Goal: Information Seeking & Learning: Check status

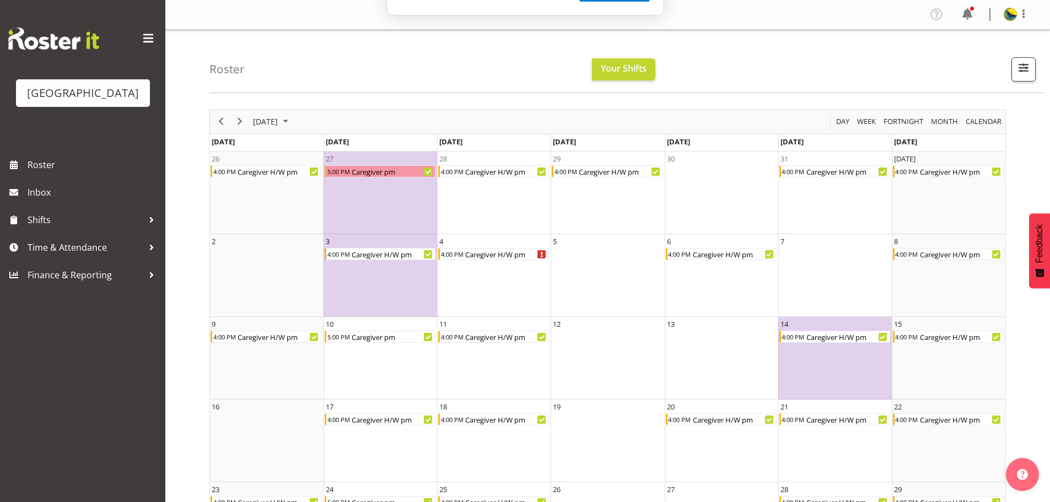
click at [548, 75] on button "Later" at bounding box center [549, 71] width 50 height 28
click at [673, 23] on nav "Profile Log Out" at bounding box center [607, 15] width 863 height 18
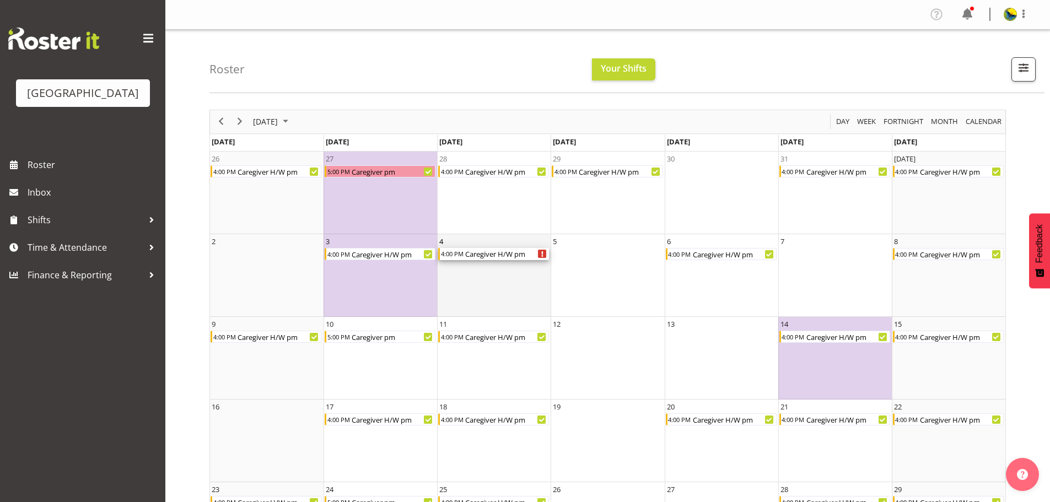
click at [541, 257] on icon "Caregiver H/W pm Begin From Tuesday, November 4, 2025 at 4:00:00 PM GMT+13:00 E…" at bounding box center [542, 254] width 2 height 6
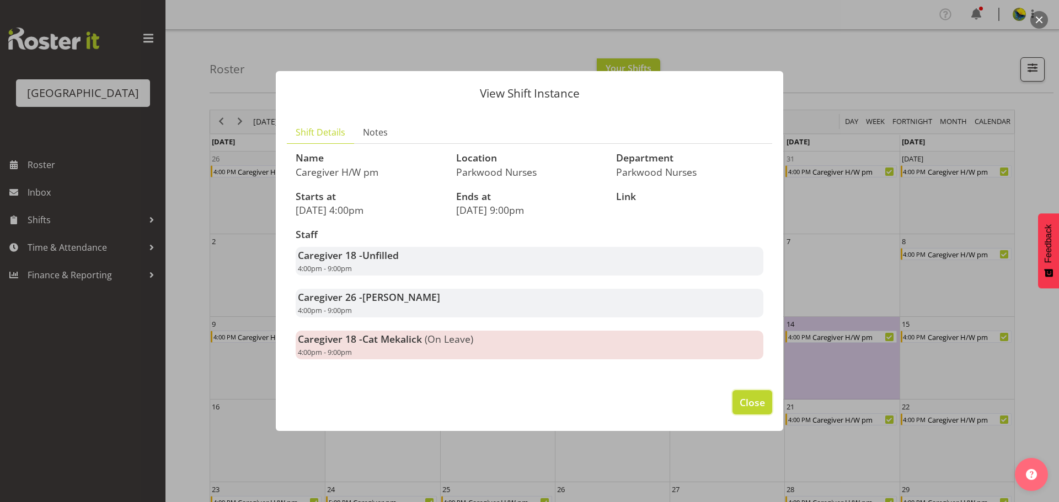
click at [747, 410] on span "Close" at bounding box center [751, 402] width 25 height 14
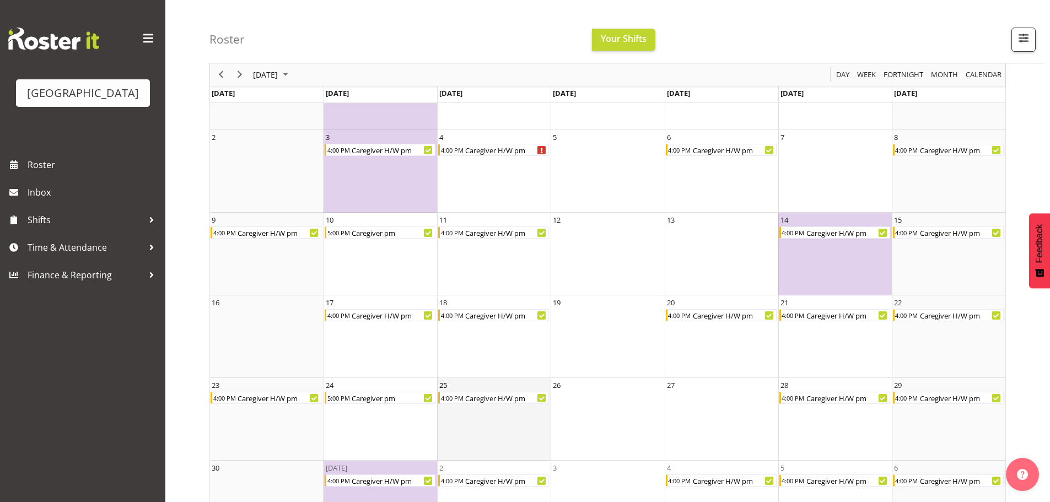
scroll to position [49, 0]
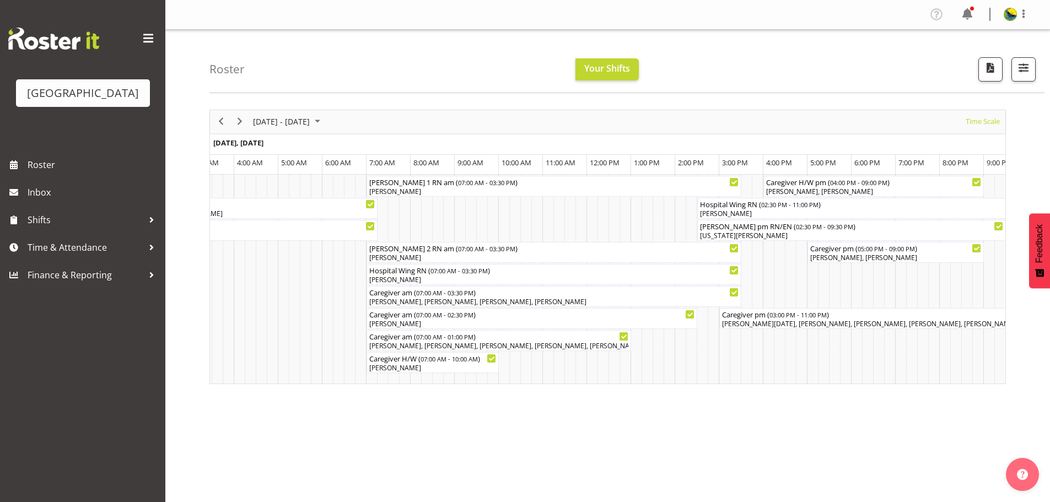
scroll to position [0, 3350]
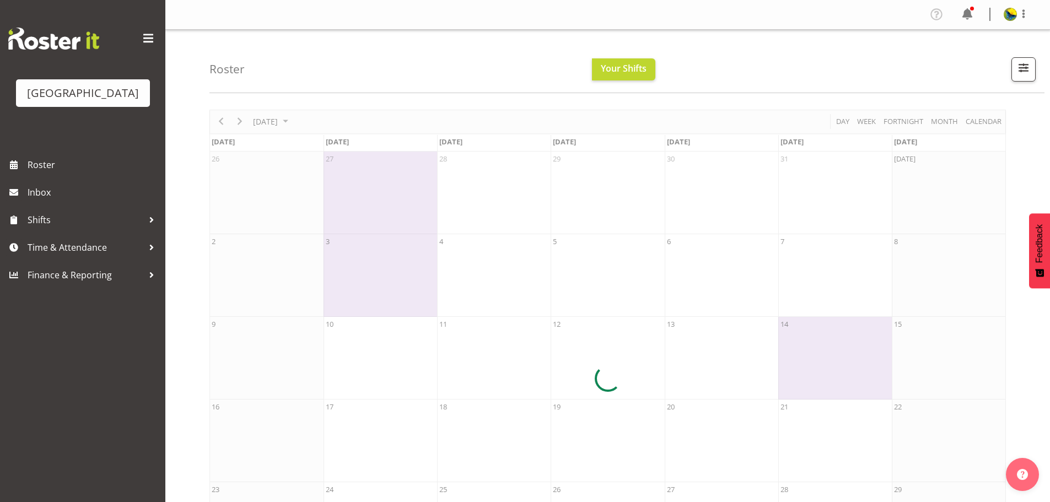
scroll to position [49, 0]
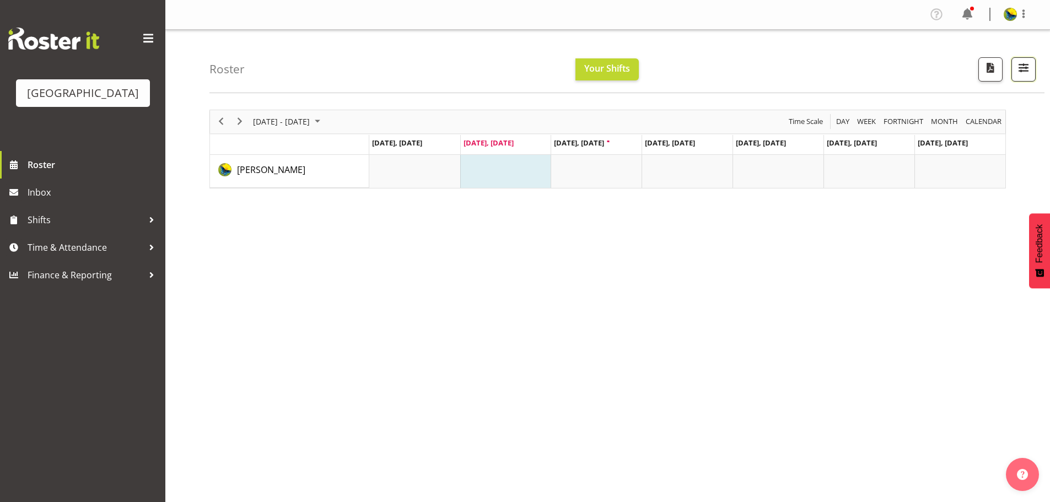
click at [1023, 73] on span "button" at bounding box center [1024, 68] width 14 height 14
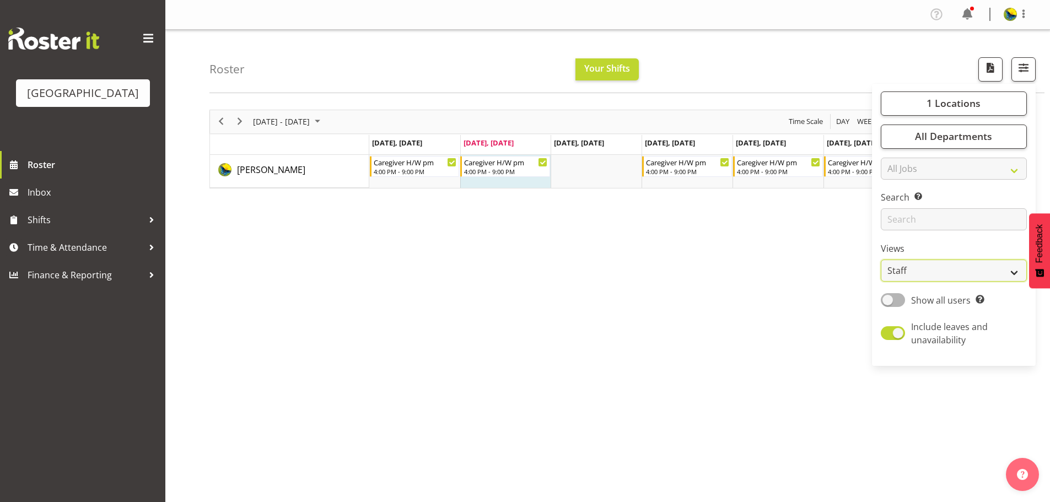
click at [999, 282] on select "Staff Role Shift - Horizontal Shift - Vertical Staff - Location" at bounding box center [954, 271] width 146 height 22
select select "shift"
click at [881, 282] on select "Staff Role Shift - Horizontal Shift - Vertical Staff - Location" at bounding box center [954, 271] width 146 height 22
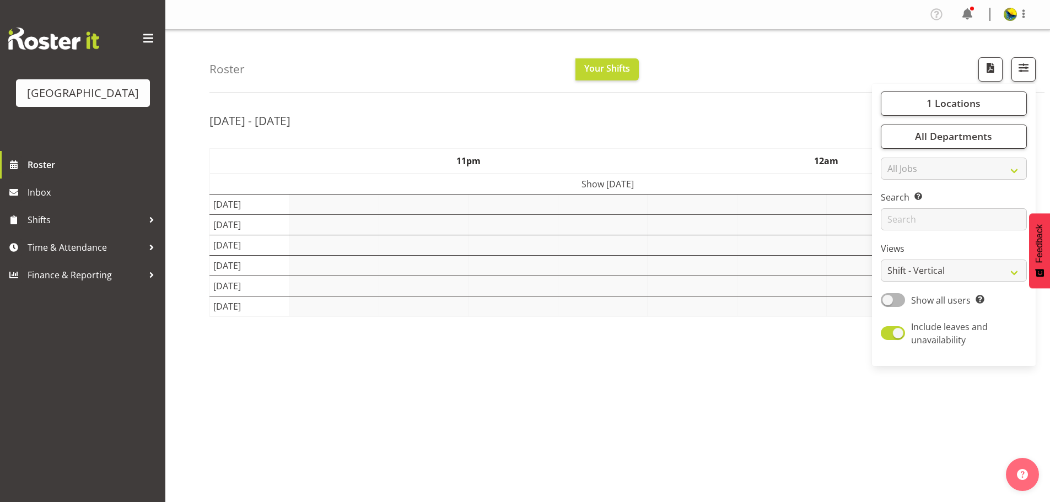
click at [805, 61] on div "Roster Your Shifts 1 Locations Clear Parkwood Kitchen Parkwood Nurses Select Al…" at bounding box center [627, 61] width 835 height 63
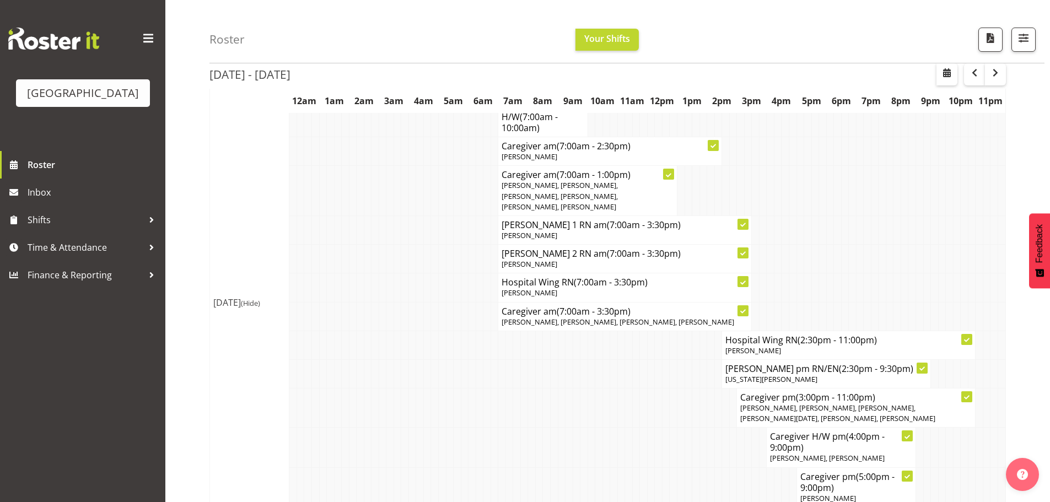
scroll to position [276, 0]
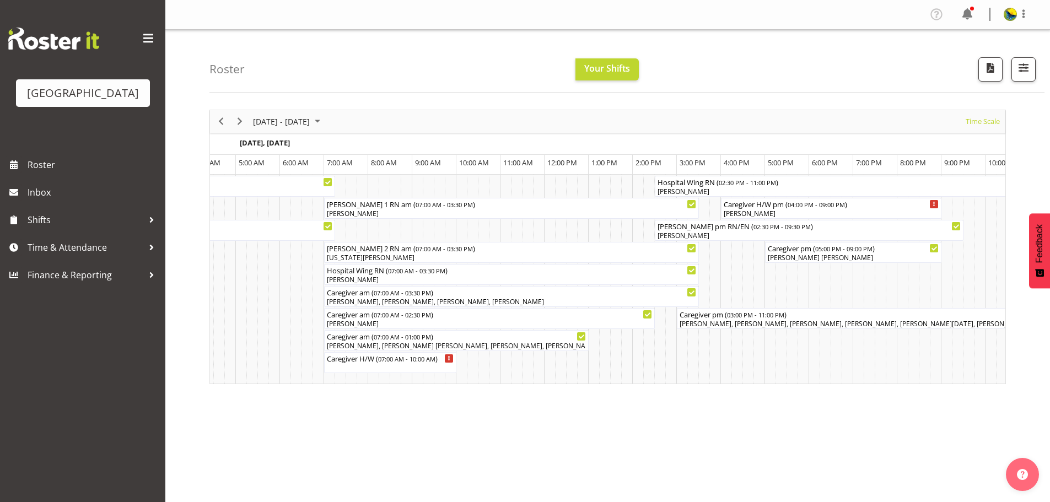
scroll to position [0, 6574]
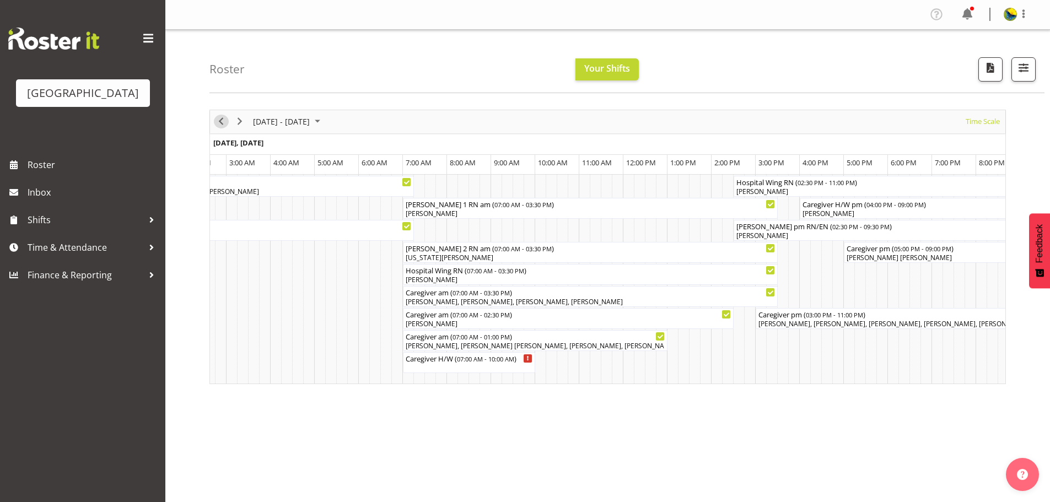
click at [221, 127] on span "Previous" at bounding box center [220, 122] width 13 height 14
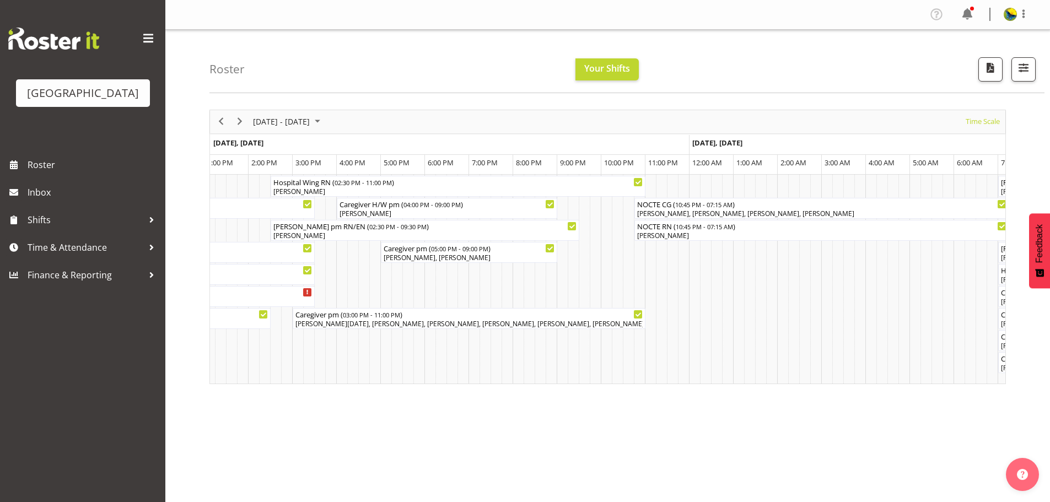
scroll to position [0, 2686]
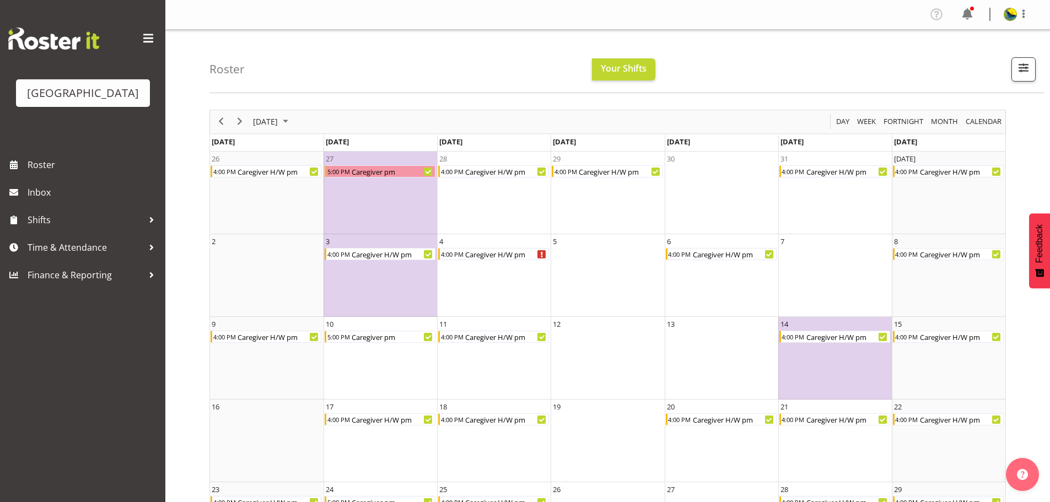
click at [830, 50] on div "Roster Your Shifts 1 Locations [GEOGRAPHIC_DATA] Kitchen [GEOGRAPHIC_DATA] Sele…" at bounding box center [627, 61] width 835 height 63
click at [839, 342] on div "Caregiver H/W pm" at bounding box center [848, 337] width 85 height 12
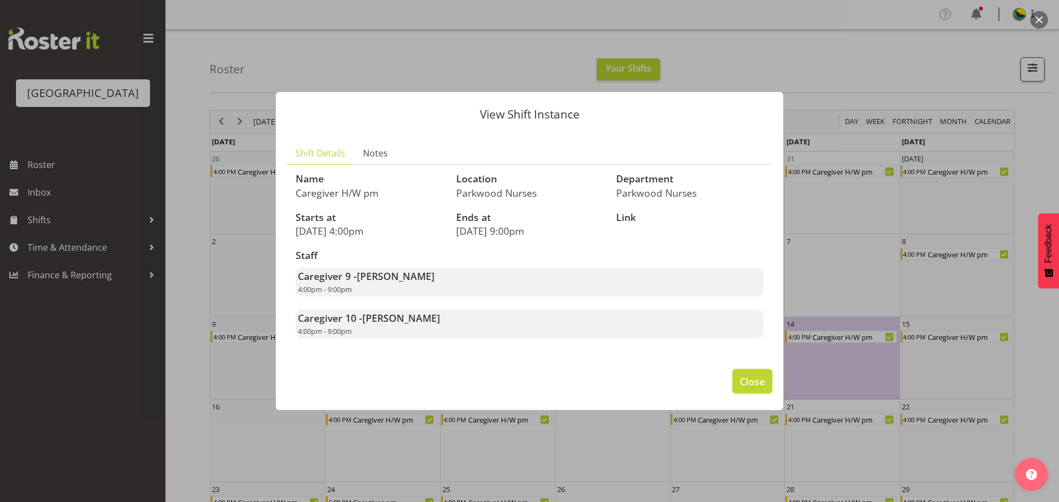
click at [758, 389] on span "Close" at bounding box center [751, 381] width 25 height 14
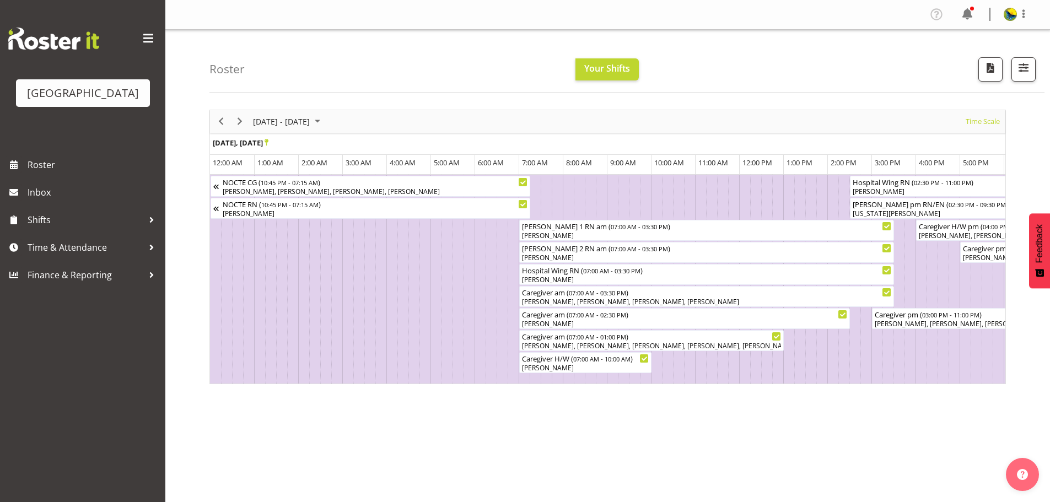
scroll to position [0, 2686]
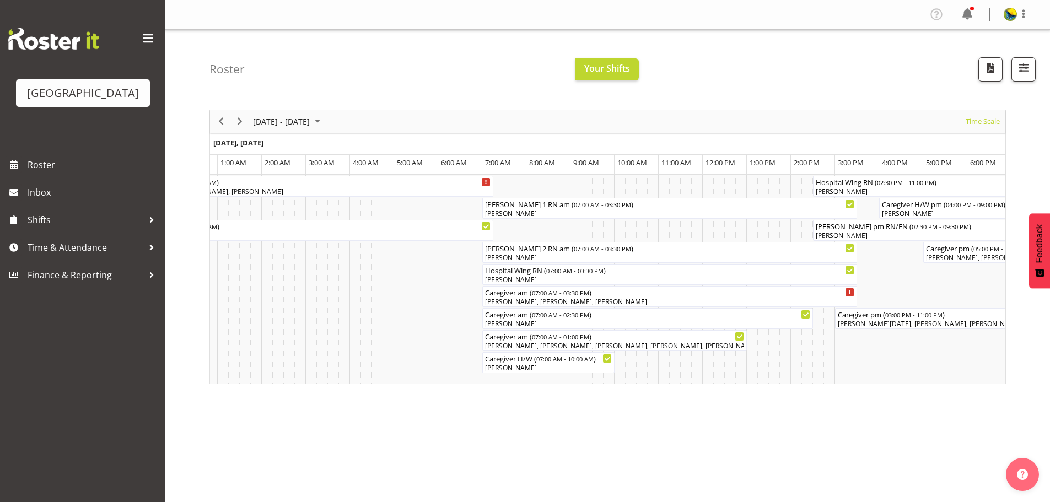
scroll to position [0, 2160]
click at [242, 126] on span "Next" at bounding box center [239, 122] width 13 height 14
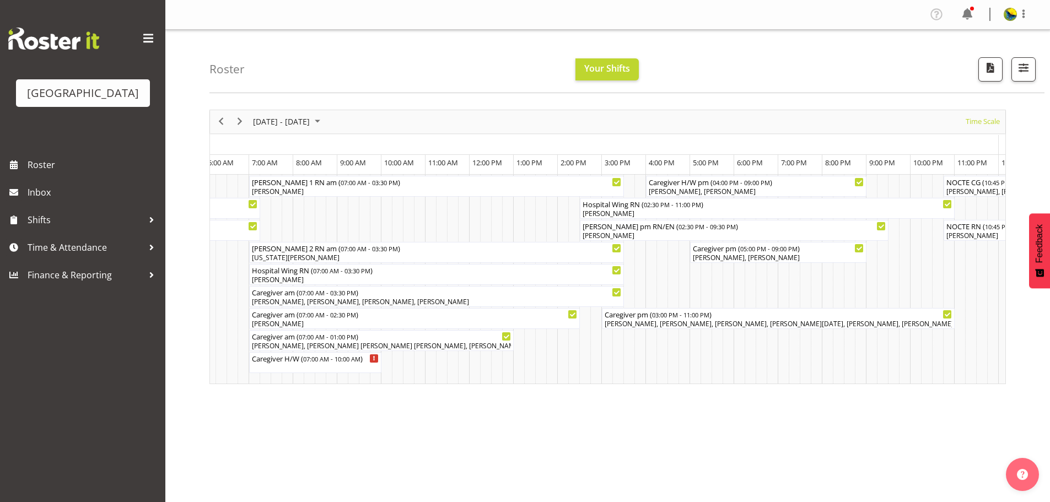
scroll to position [0, 6497]
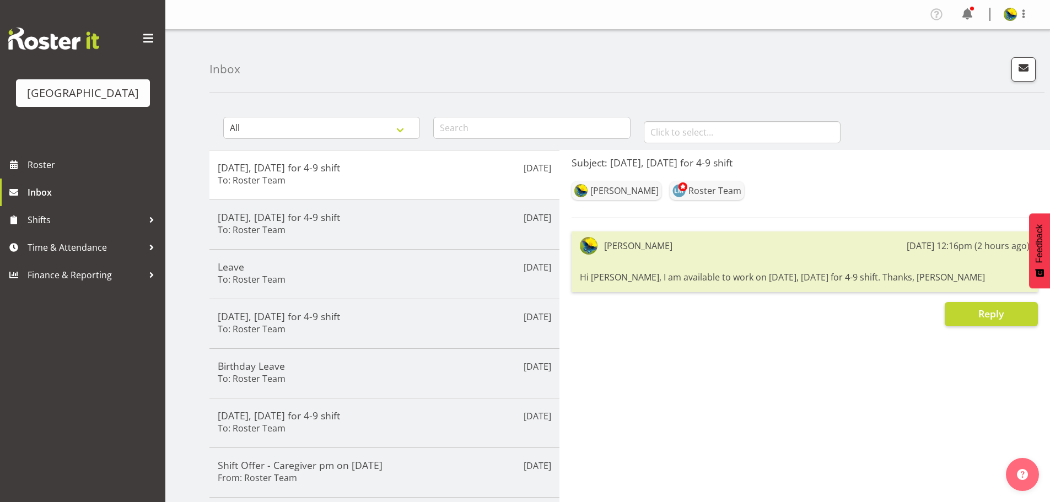
drag, startPoint x: 0, startPoint y: 0, endPoint x: 828, endPoint y: 46, distance: 829.5
click at [828, 46] on div "Inbox" at bounding box center [627, 61] width 835 height 63
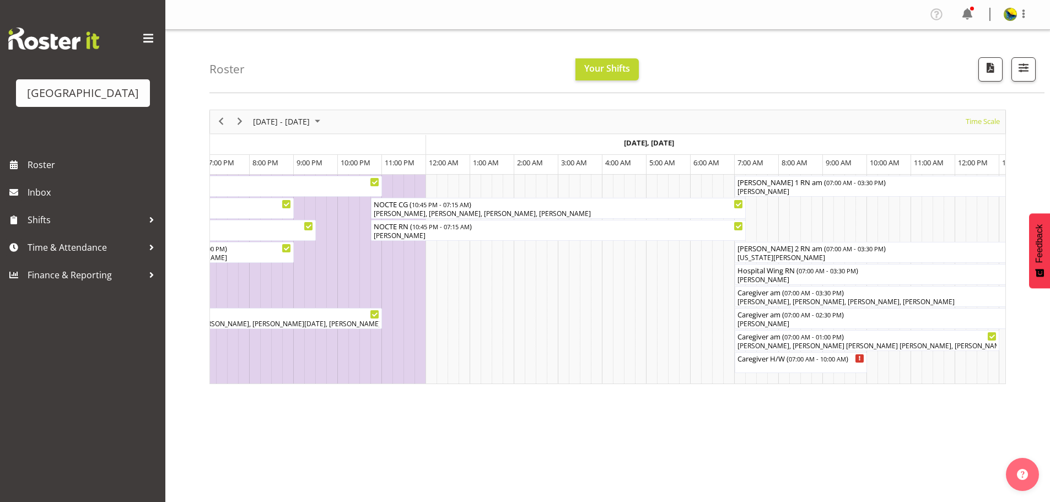
scroll to position [0, 5562]
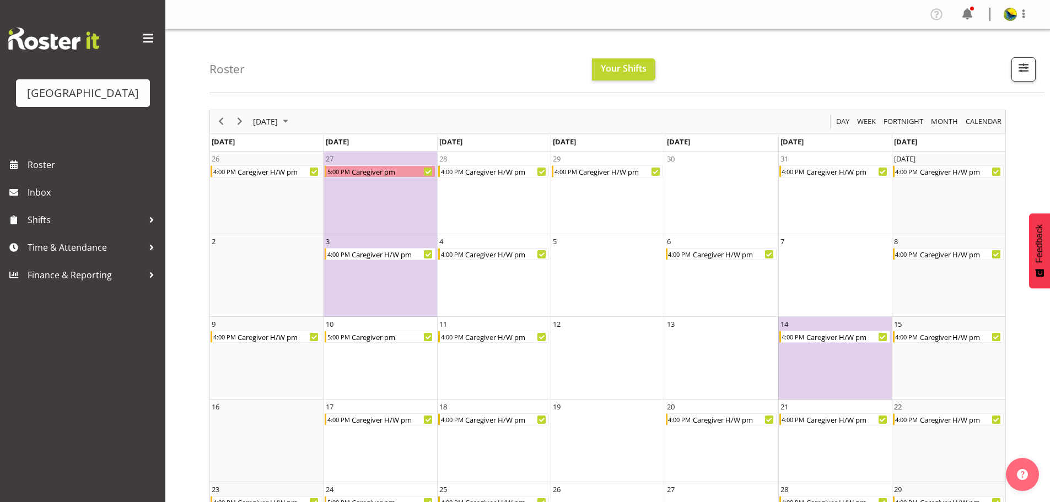
scroll to position [110, 0]
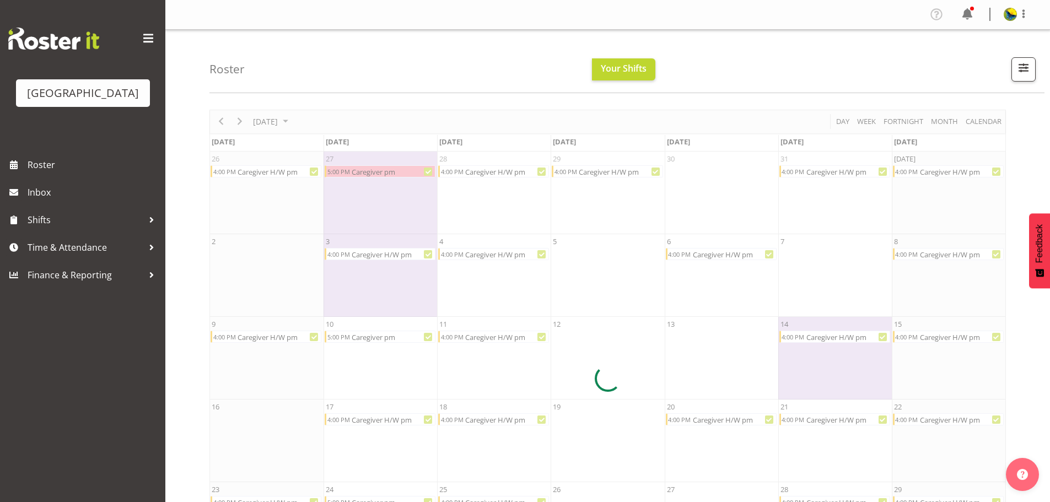
scroll to position [110, 0]
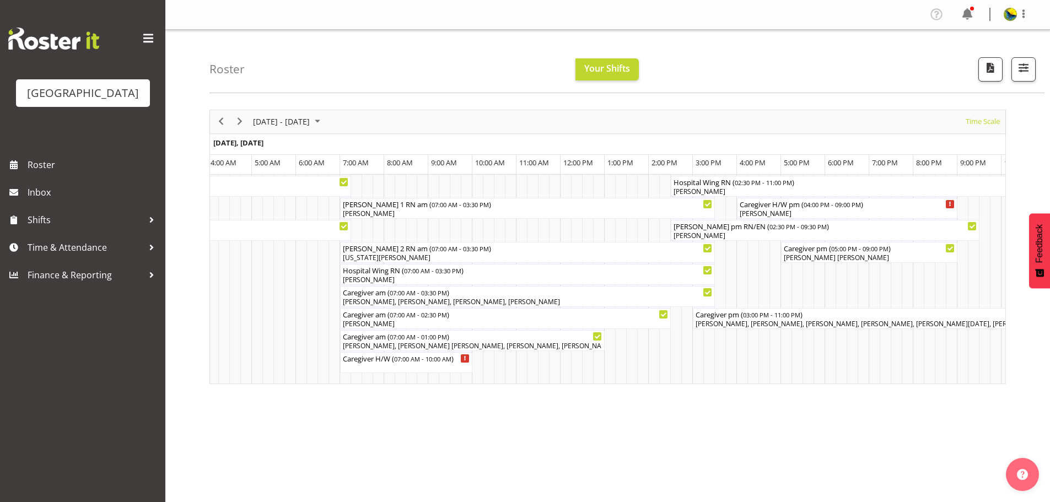
click at [797, 60] on div "Roster Your Shifts 1 Locations Clear Parkwood Kitchen Parkwood Nurses Select Al…" at bounding box center [627, 61] width 835 height 63
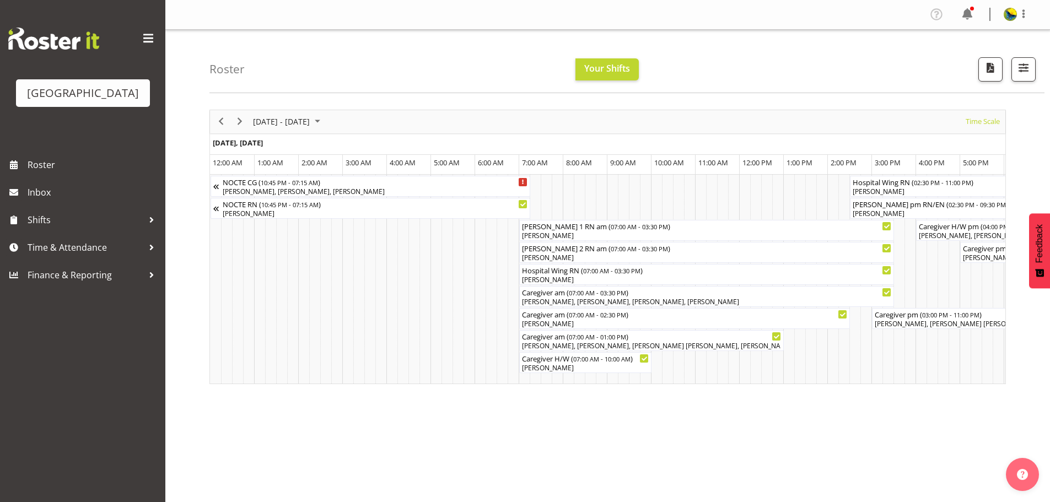
drag, startPoint x: 285, startPoint y: 384, endPoint x: 379, endPoint y: 400, distance: 96.2
click at [383, 399] on div "November 10 - 16, 2025 Today Timeline Day Timeline Week Timeline Fortnight Time…" at bounding box center [630, 321] width 841 height 441
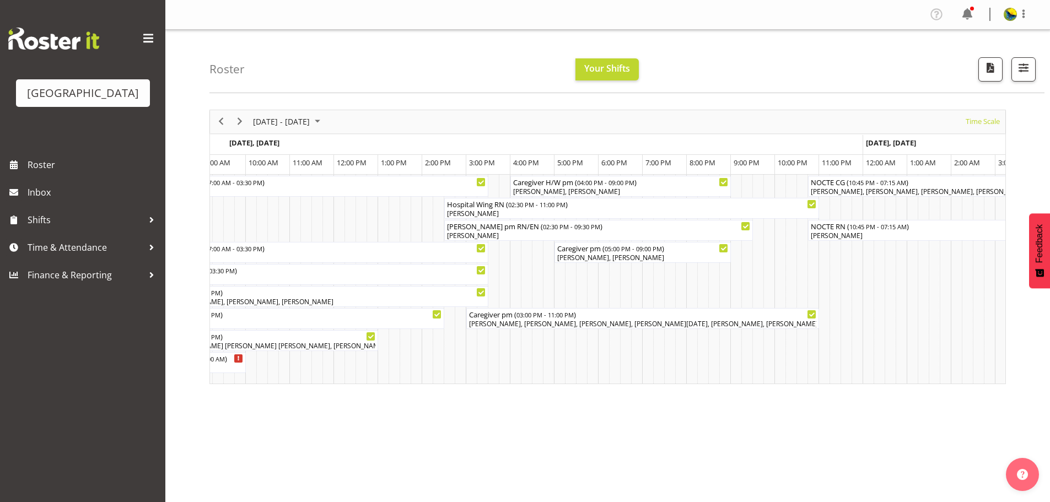
scroll to position [0, 5731]
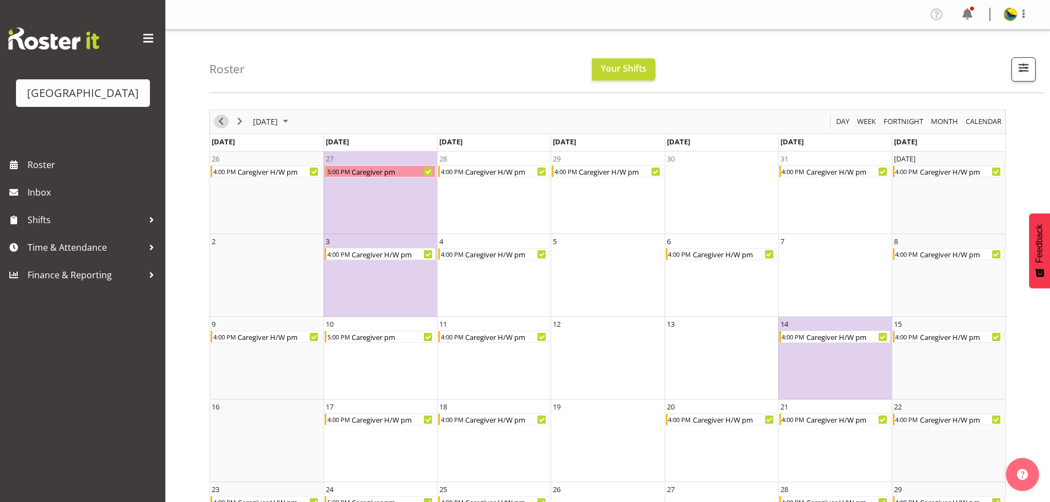
click at [222, 121] on span "Previous" at bounding box center [220, 122] width 13 height 14
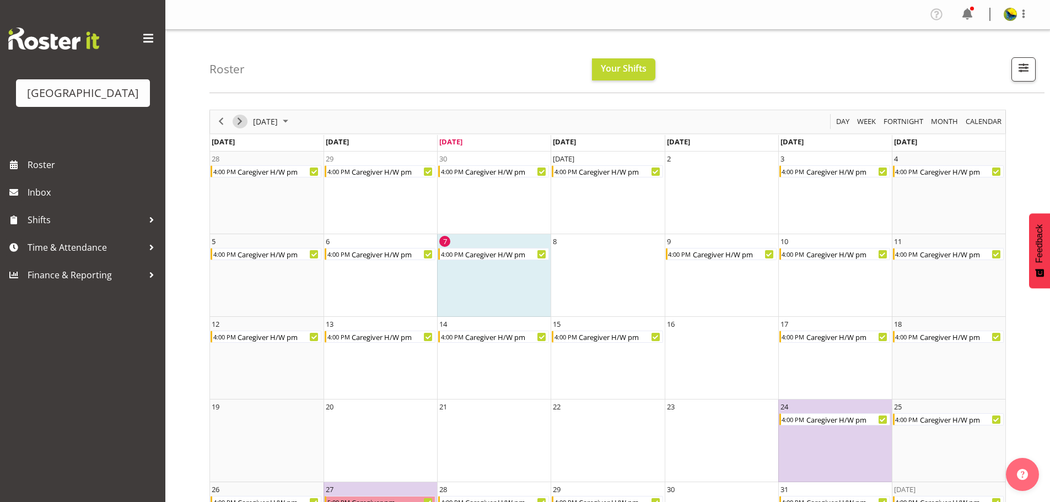
click at [238, 125] on span "Next" at bounding box center [239, 122] width 13 height 14
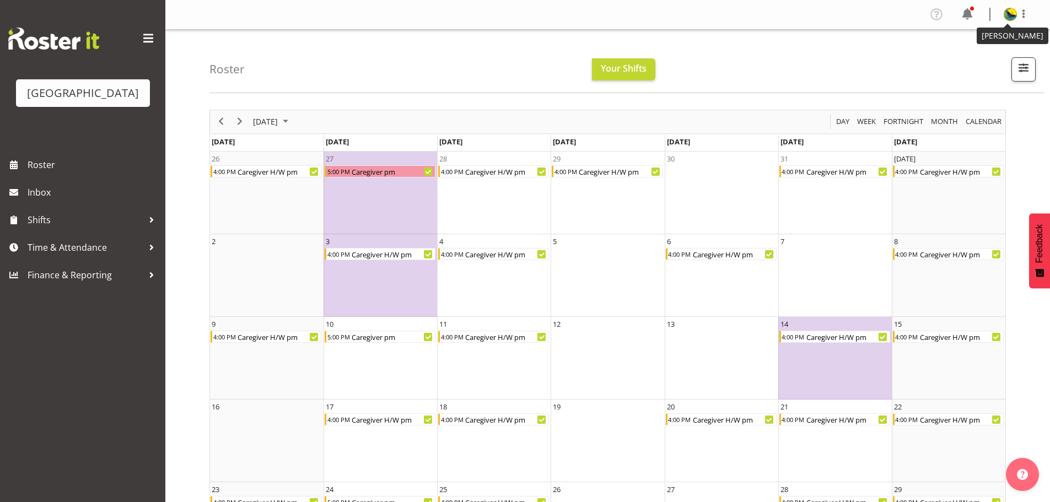
click at [1006, 12] on img at bounding box center [1010, 14] width 13 height 13
click at [1015, 65] on link "Log Out" at bounding box center [978, 58] width 106 height 20
